Goal: Task Accomplishment & Management: Manage account settings

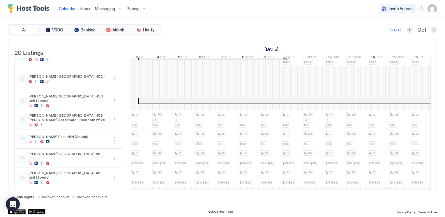
scroll to position [0, 395]
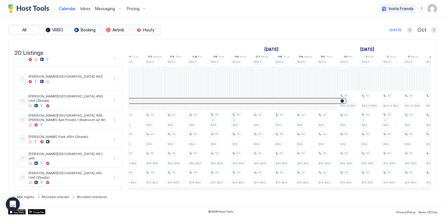
click at [201, 8] on div "Calendar Inbox Messaging Pricing Invite Friends CL" at bounding box center [222, 8] width 445 height 17
click at [143, 10] on div "Pricing" at bounding box center [136, 9] width 24 height 10
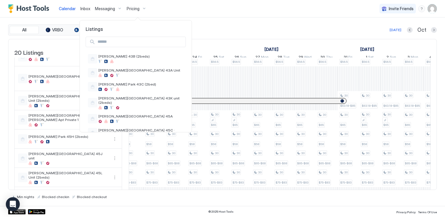
click at [108, 42] on input "Input Field" at bounding box center [140, 42] width 90 height 10
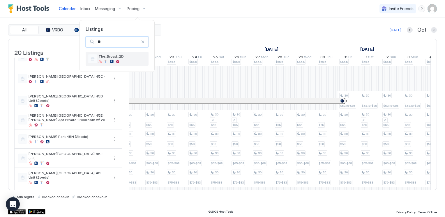
type input "**"
click at [112, 59] on div "The_Broad_2D ·" at bounding box center [123, 58] width 48 height 9
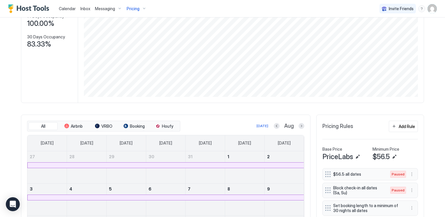
scroll to position [87, 0]
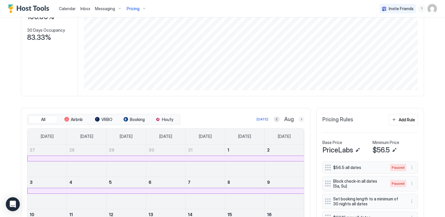
click at [299, 118] on button "Next month" at bounding box center [302, 120] width 6 height 6
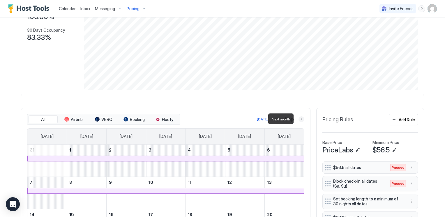
click at [301, 117] on button "Next month" at bounding box center [302, 120] width 6 height 6
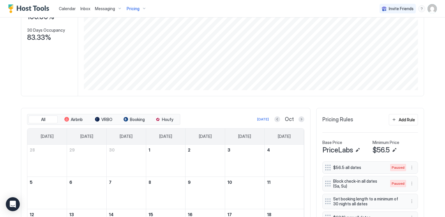
click at [223, 102] on div "The_Broad_2D · Synced about 16 hours ago Min Price $ 0 Max Price $ 120 14 Days …" at bounding box center [222, 131] width 403 height 375
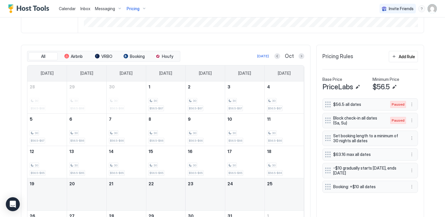
scroll to position [140, 0]
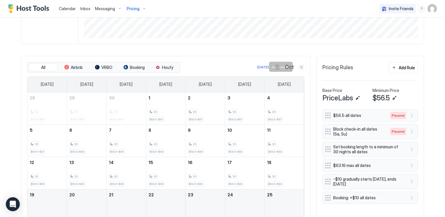
click at [299, 66] on button "Next month" at bounding box center [302, 67] width 6 height 6
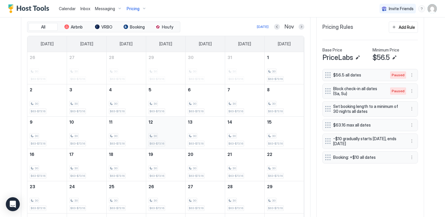
scroll to position [227, 0]
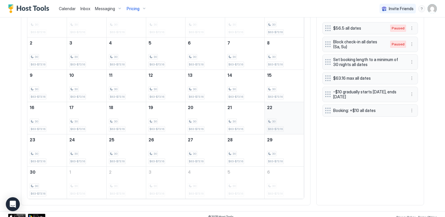
click at [276, 114] on div "30 $63-$73.16" at bounding box center [284, 118] width 35 height 27
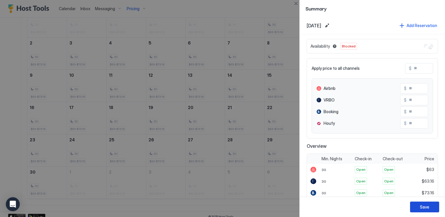
click at [428, 208] on div "Save" at bounding box center [424, 207] width 9 height 6
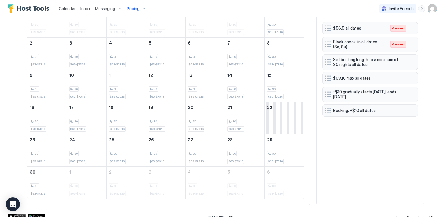
scroll to position [140, 0]
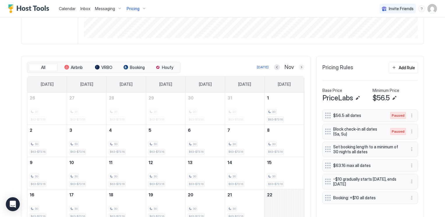
click at [299, 66] on button "Next month" at bounding box center [302, 67] width 6 height 6
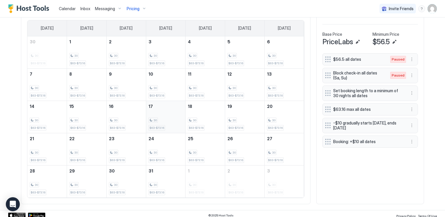
scroll to position [198, 0]
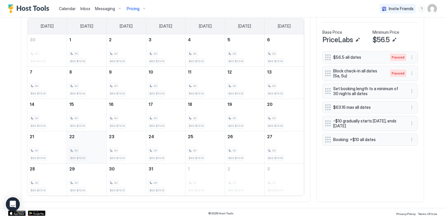
click at [82, 144] on div "30 $63-$73.16" at bounding box center [86, 147] width 35 height 27
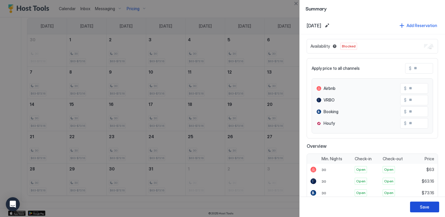
click at [426, 210] on div "Save" at bounding box center [424, 207] width 9 height 6
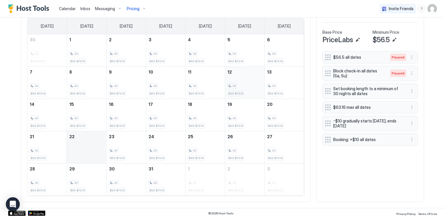
scroll to position [140, 0]
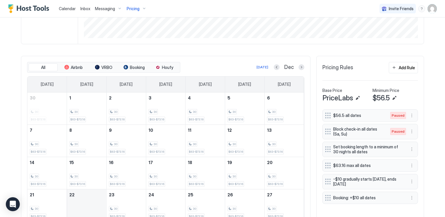
click at [275, 67] on button "Previous month" at bounding box center [277, 67] width 6 height 6
click at [274, 66] on button "Previous month" at bounding box center [277, 67] width 6 height 6
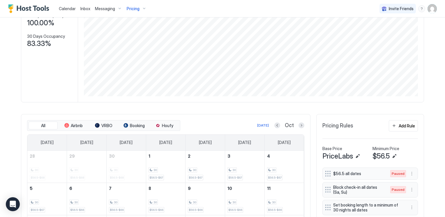
scroll to position [0, 0]
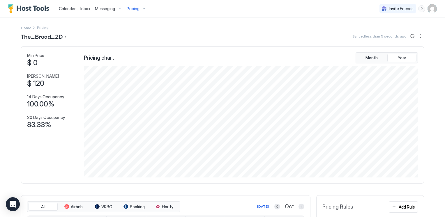
click at [143, 10] on div "Pricing" at bounding box center [136, 9] width 24 height 10
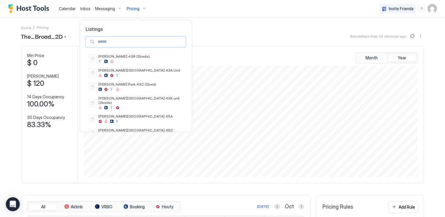
click at [113, 42] on input "Input Field" at bounding box center [140, 42] width 90 height 10
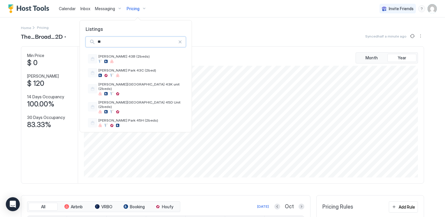
click at [121, 44] on input "**" at bounding box center [136, 42] width 83 height 10
type input "**"
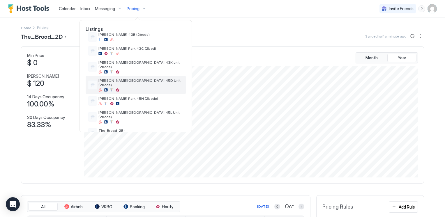
scroll to position [23, 0]
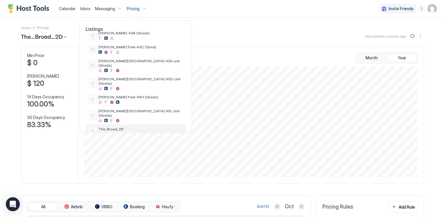
click at [123, 127] on div "The_Broad_2B ·" at bounding box center [141, 131] width 85 height 9
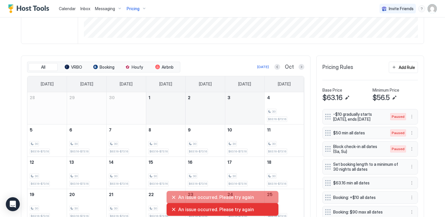
scroll to position [146, 0]
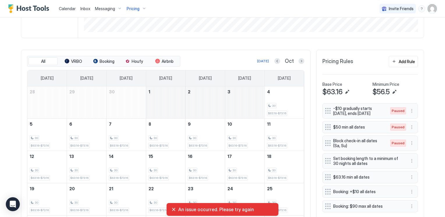
click at [172, 45] on div "The_Broad_2B · Synced about 17 hours ago Min Price $ 0 Max Price $ 79 14 Days O…" at bounding box center [222, 73] width 403 height 375
